Goal: Task Accomplishment & Management: Use online tool/utility

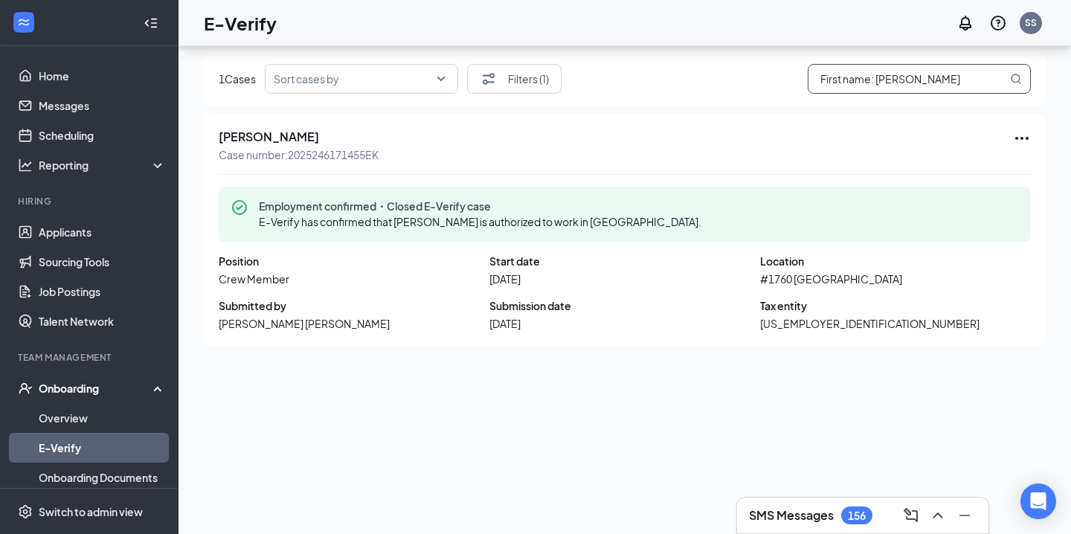
scroll to position [119, 0]
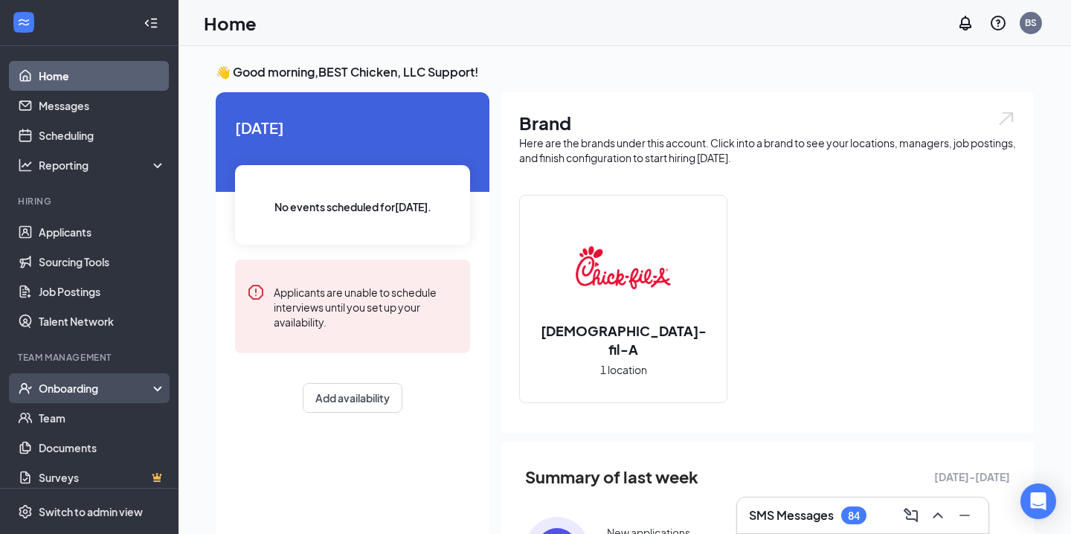
click at [114, 396] on div "Onboarding" at bounding box center [89, 388] width 178 height 30
click at [115, 419] on link "Overview" at bounding box center [102, 418] width 127 height 30
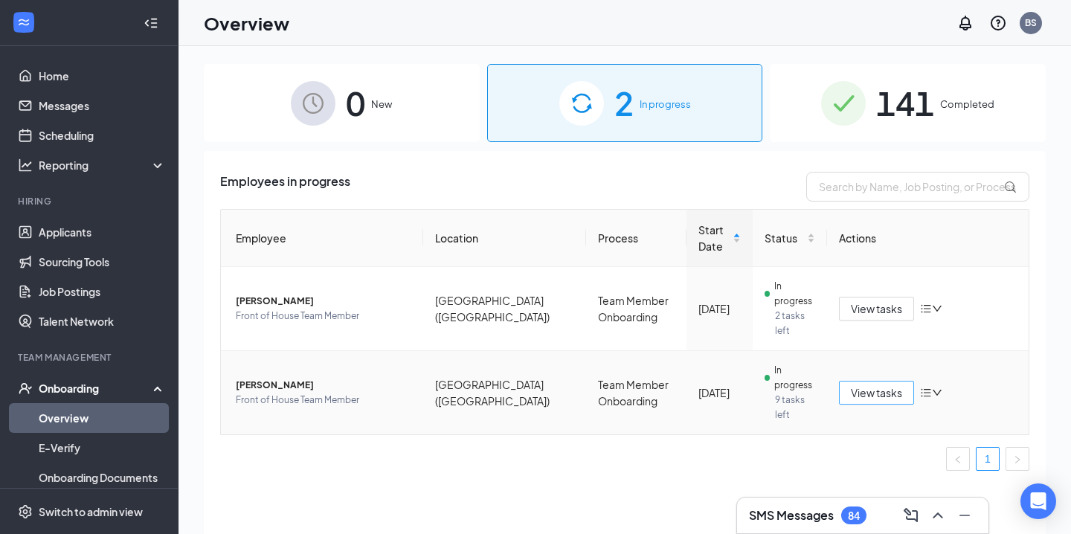
click at [869, 384] on span "View tasks" at bounding box center [876, 392] width 51 height 16
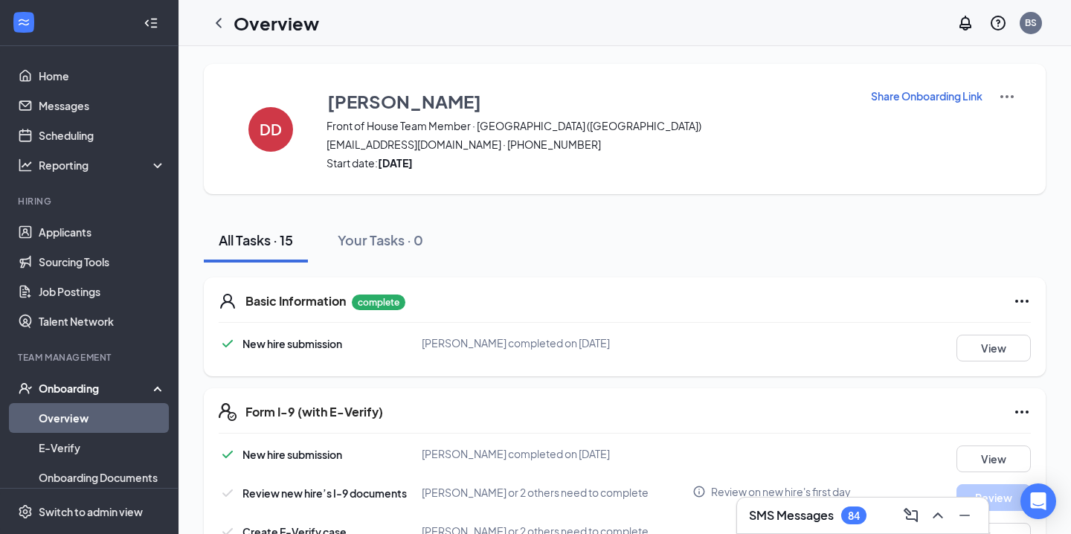
click at [874, 94] on p "Share Onboarding Link" at bounding box center [927, 95] width 112 height 15
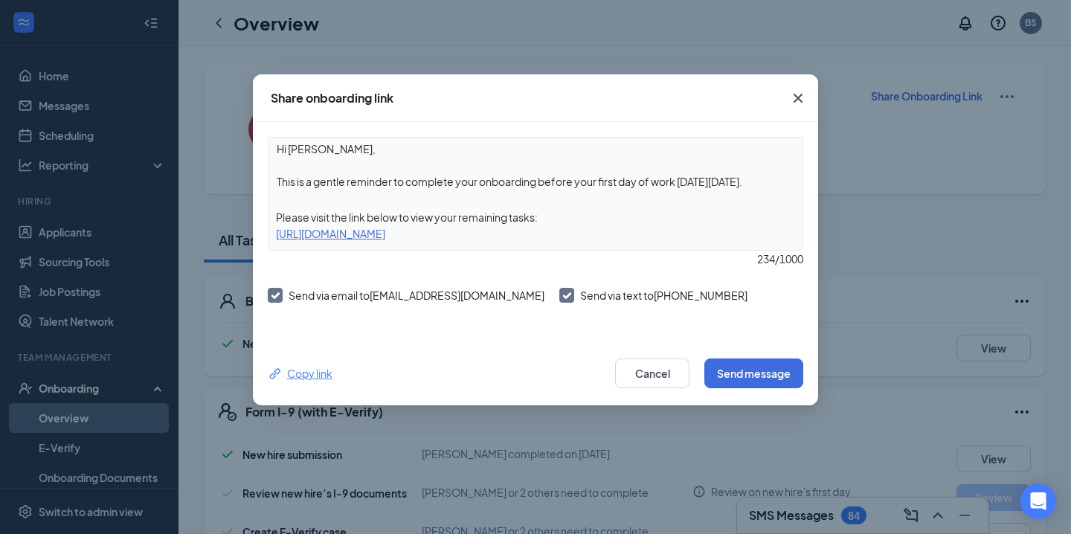
click at [322, 373] on div "Copy link" at bounding box center [300, 373] width 65 height 16
